Goal: Find specific page/section: Find specific page/section

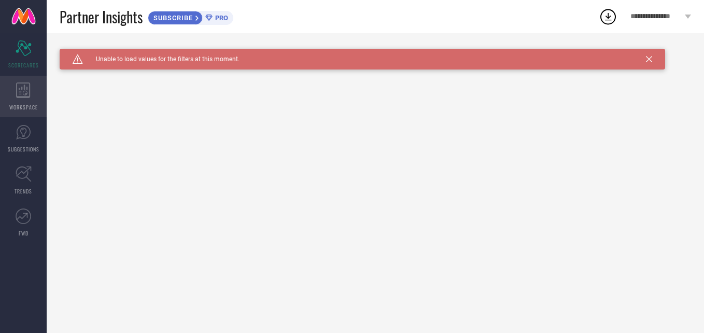
click at [27, 90] on icon at bounding box center [23, 90] width 15 height 16
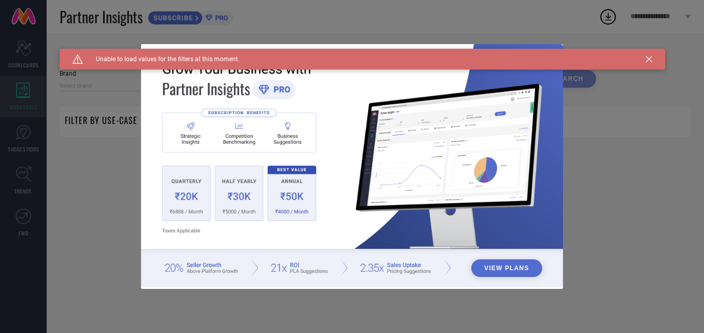
type input "1 STOP FASHION"
type input "All"
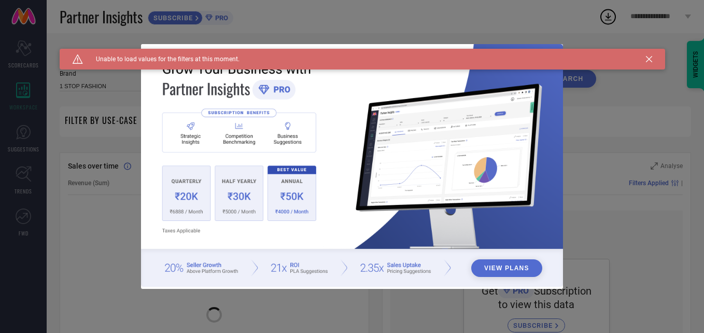
click at [25, 38] on div "View Plans" at bounding box center [352, 166] width 704 height 333
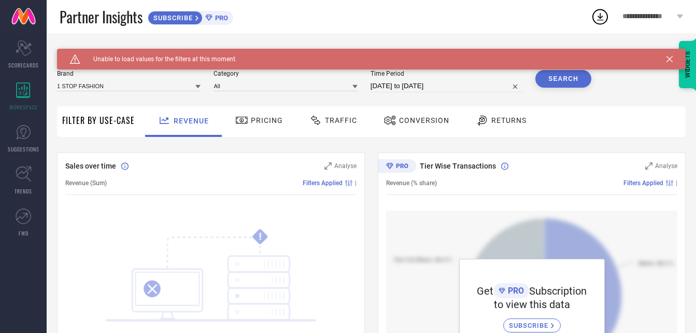
click at [666, 61] on icon at bounding box center [669, 59] width 6 height 6
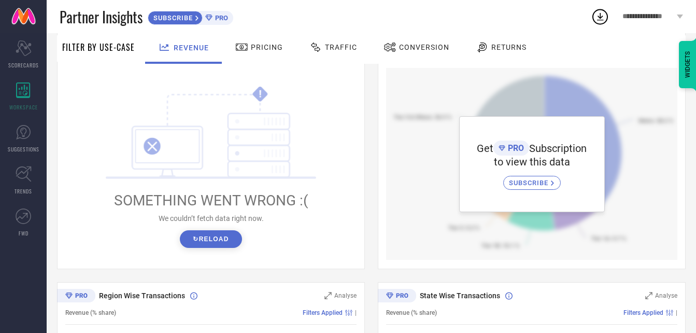
scroll to position [144, 0]
